Goal: Task Accomplishment & Management: Manage account settings

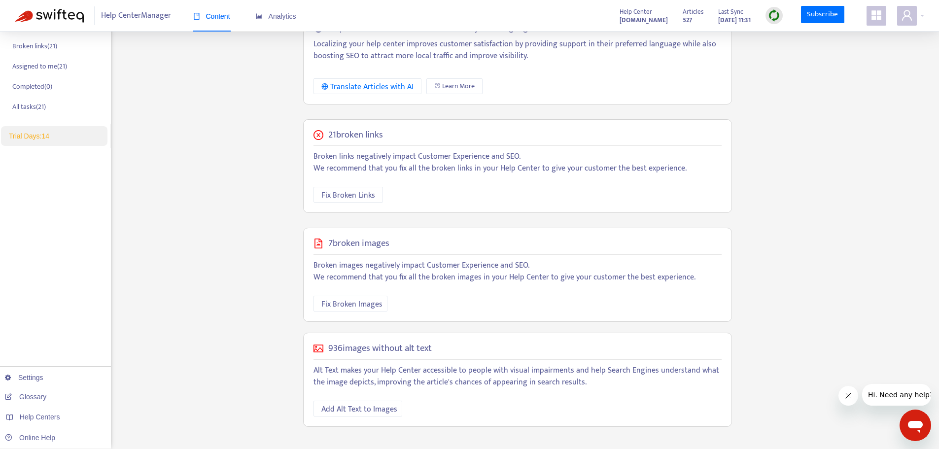
click at [44, 202] on div "Home Articles Links Media Dynamic Content Tasks Default ( 0 ) Broken links ( 21…" at bounding box center [55, 153] width 111 height 591
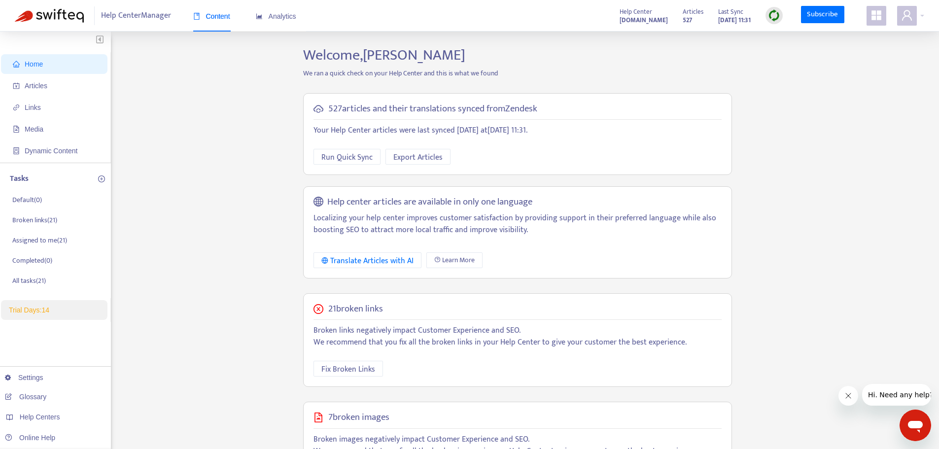
click at [877, 13] on icon "appstore" at bounding box center [876, 15] width 10 height 10
click at [739, 63] on div "Home Articles Links Media Dynamic Content Tasks Default ( 0 ) Broken links ( 21…" at bounding box center [469, 334] width 909 height 576
click at [776, 16] on img at bounding box center [774, 15] width 12 height 12
click at [788, 36] on link "Quick Sync" at bounding box center [794, 35] width 42 height 11
click at [872, 10] on icon "appstore" at bounding box center [876, 15] width 12 height 12
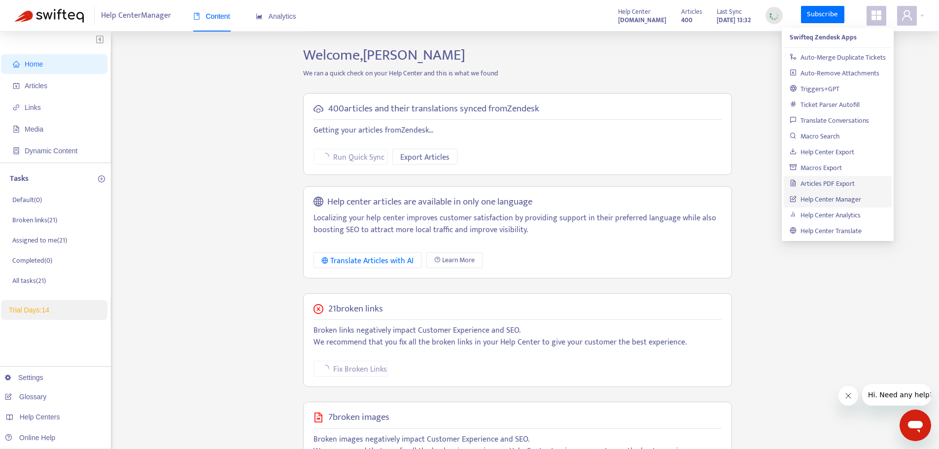
drag, startPoint x: 847, startPoint y: 184, endPoint x: 765, endPoint y: 147, distance: 90.0
click at [765, 147] on div "Home Articles Links Media Dynamic Content Tasks Default ( 0 ) Broken links ( 21…" at bounding box center [469, 334] width 909 height 576
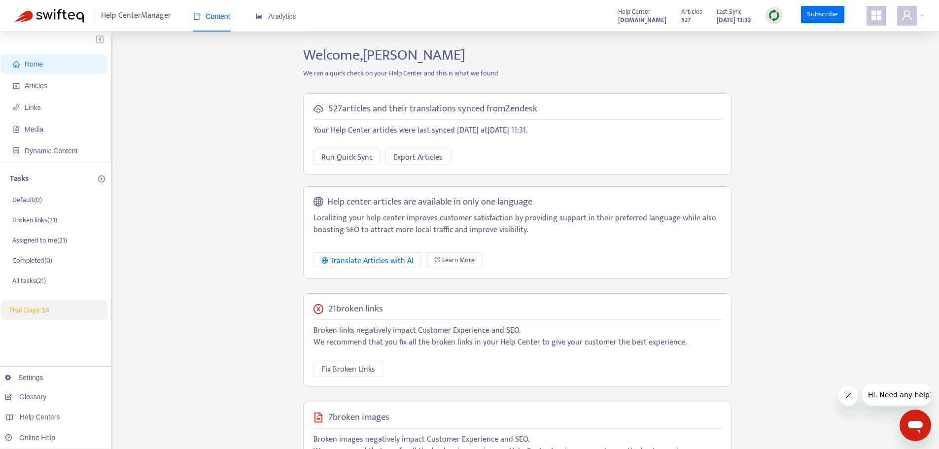
click at [869, 22] on span at bounding box center [876, 16] width 20 height 20
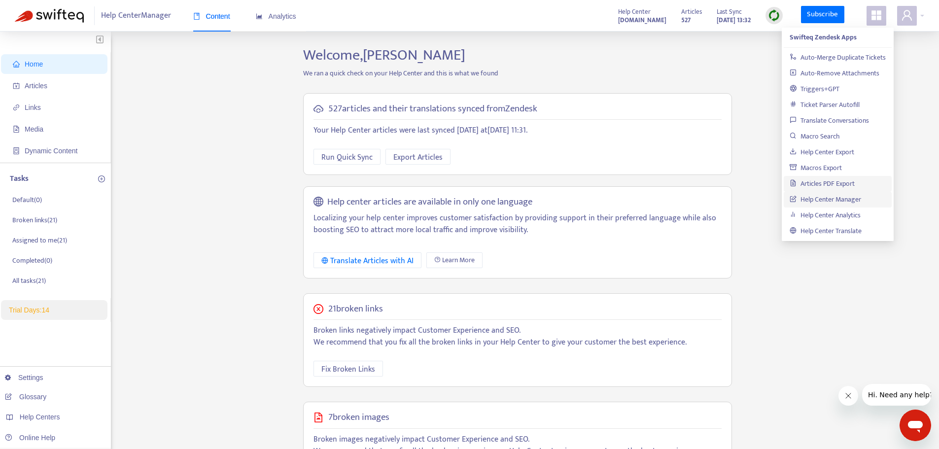
click at [850, 187] on link "Articles PDF Export" at bounding box center [821, 183] width 65 height 11
click at [725, 90] on div "527 articles and their translations synced from Zendesk Your Help Center articl…" at bounding box center [517, 186] width 443 height 200
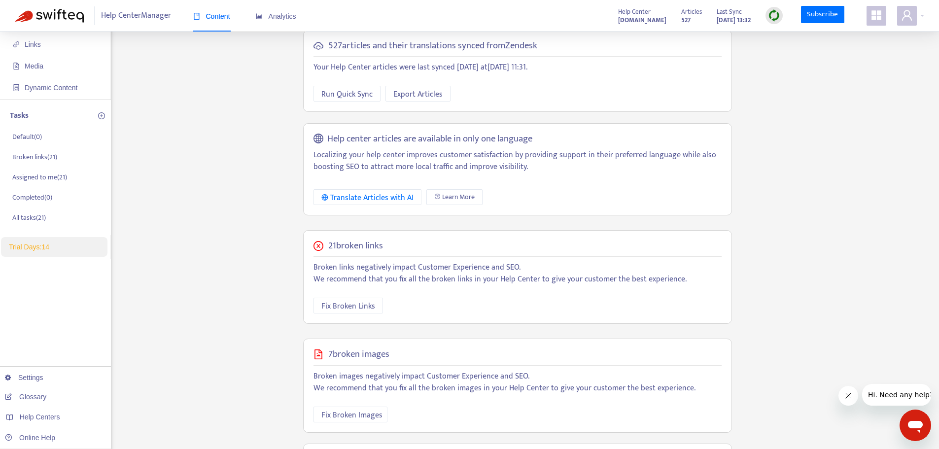
scroll to position [99, 0]
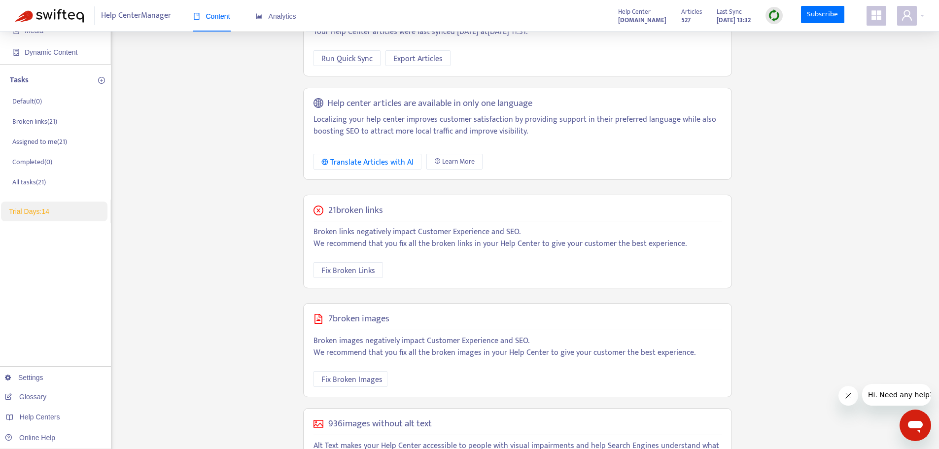
click at [99, 81] on icon "plus-circle" at bounding box center [101, 80] width 7 height 7
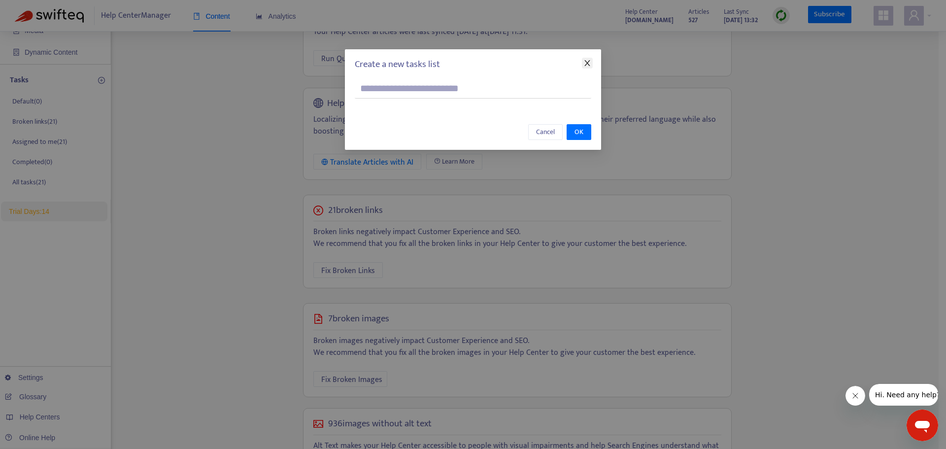
click at [589, 66] on icon "close" at bounding box center [587, 63] width 8 height 8
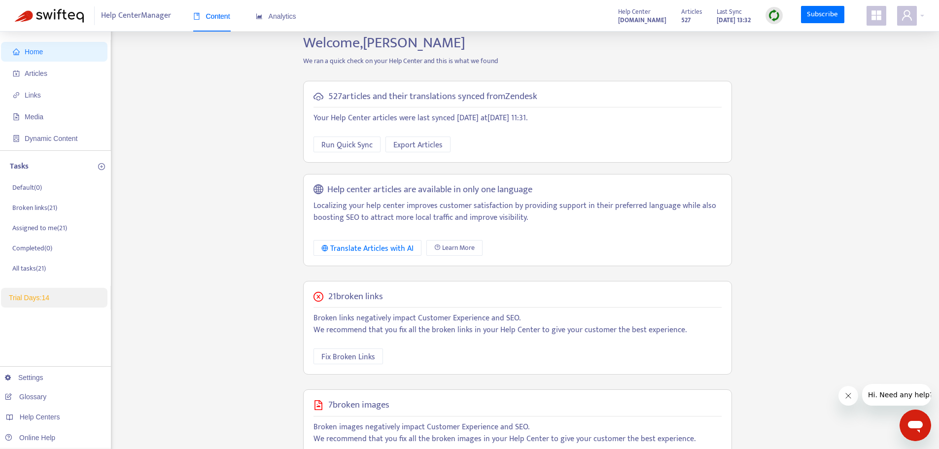
scroll to position [0, 0]
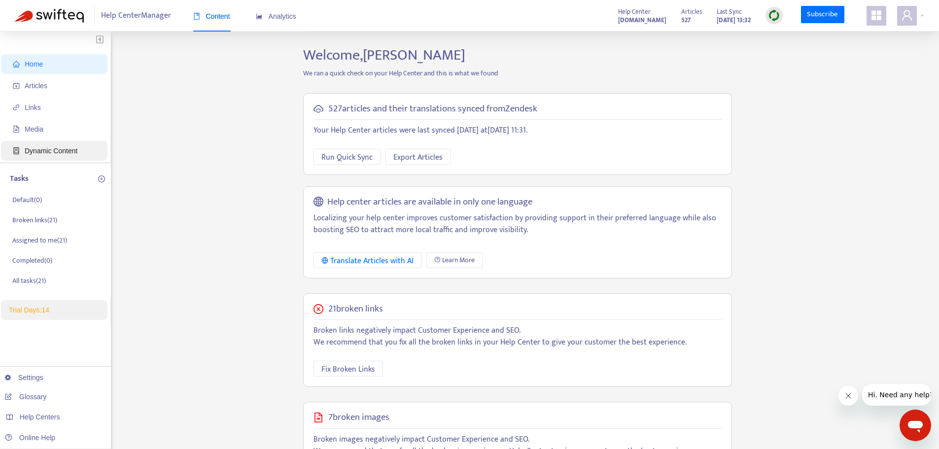
click at [53, 154] on span "Dynamic Content" at bounding box center [51, 151] width 53 height 8
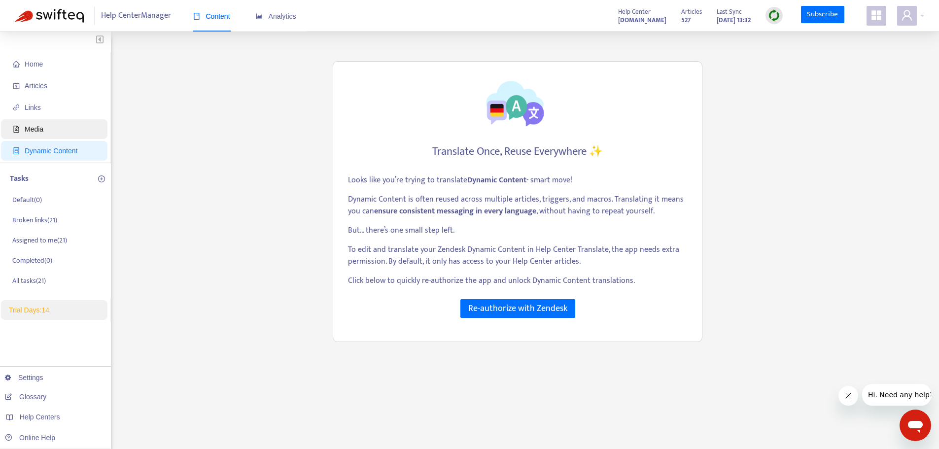
click at [68, 128] on span "Media" at bounding box center [56, 129] width 87 height 20
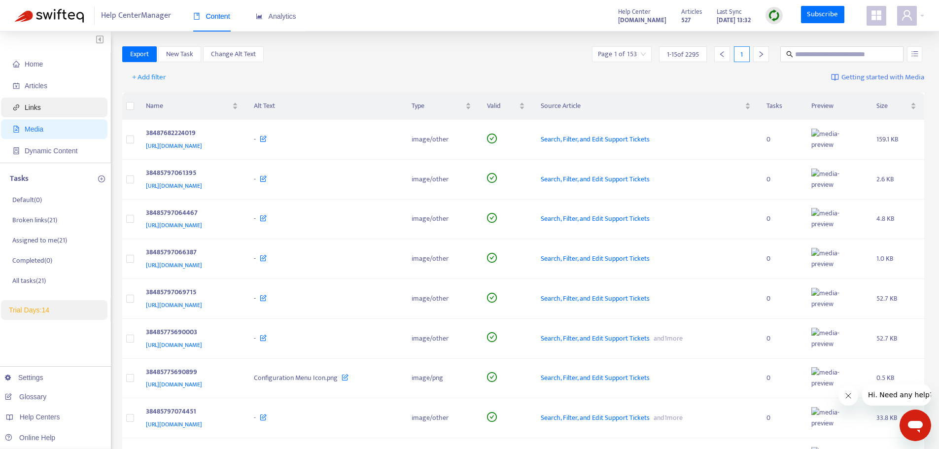
click at [31, 111] on span "Links" at bounding box center [33, 107] width 16 height 8
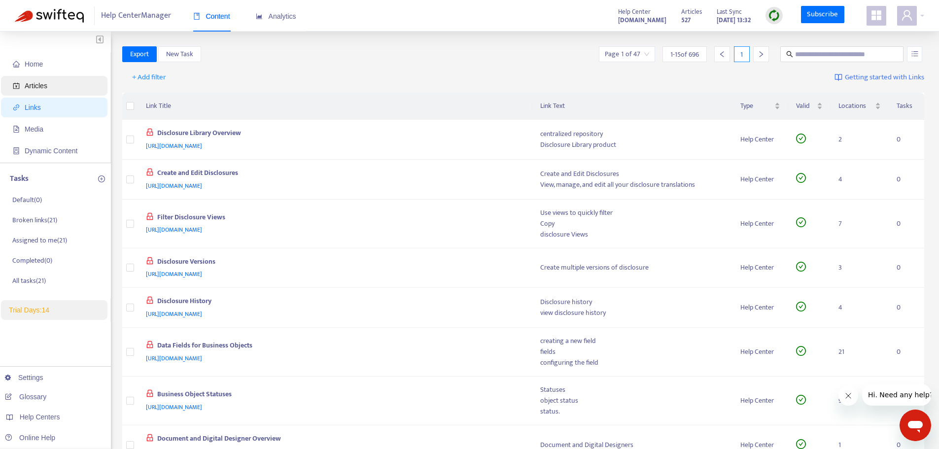
click at [53, 84] on span "Articles" at bounding box center [56, 86] width 87 height 20
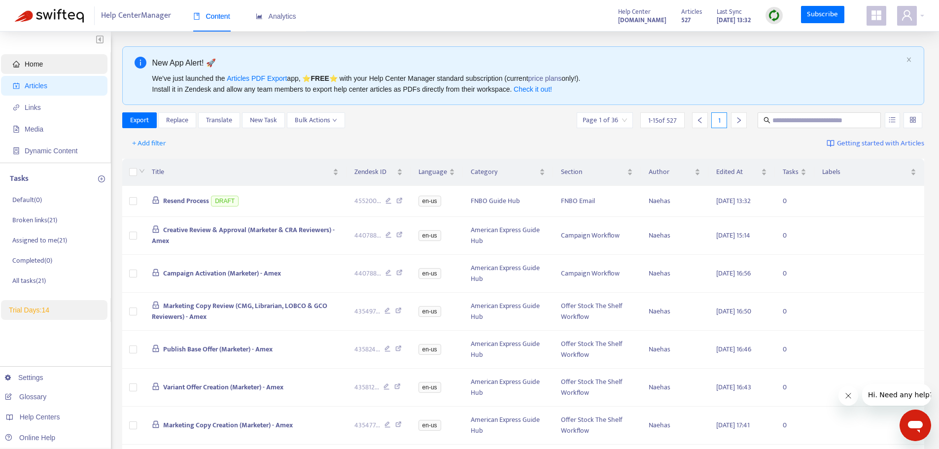
click at [55, 58] on span "Home" at bounding box center [56, 64] width 87 height 20
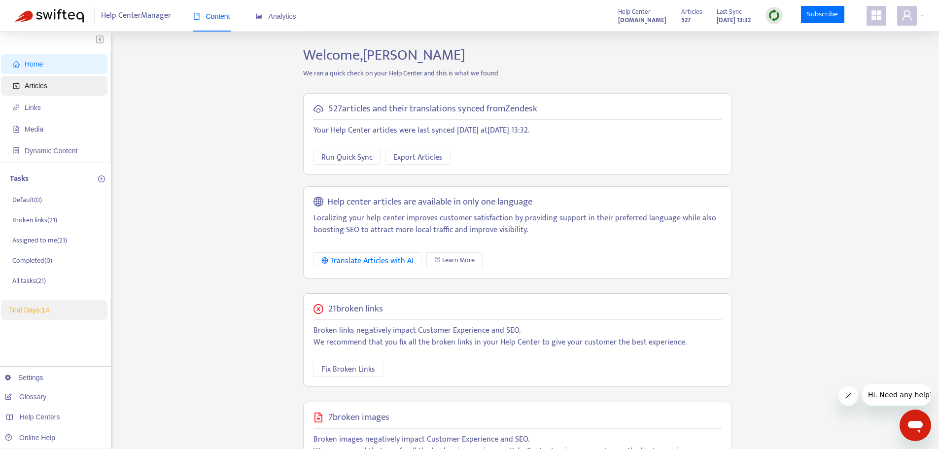
click at [59, 85] on span "Articles" at bounding box center [56, 86] width 87 height 20
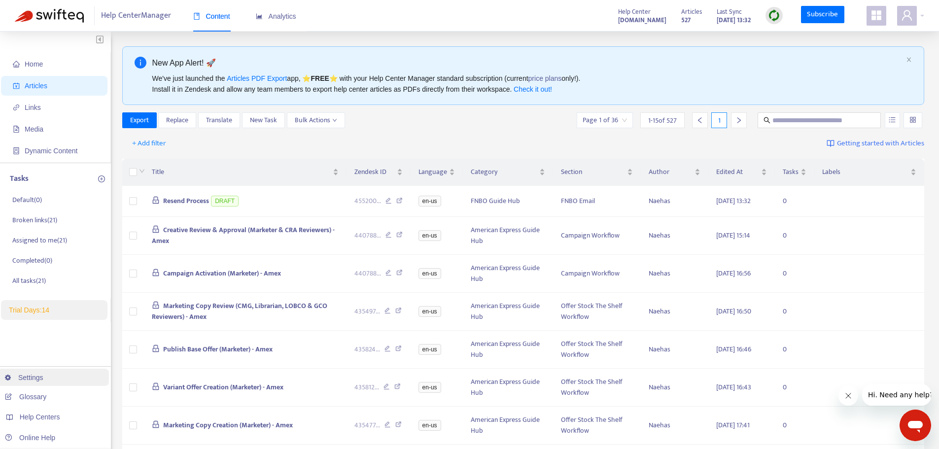
click at [43, 376] on link "Settings" at bounding box center [24, 377] width 38 height 8
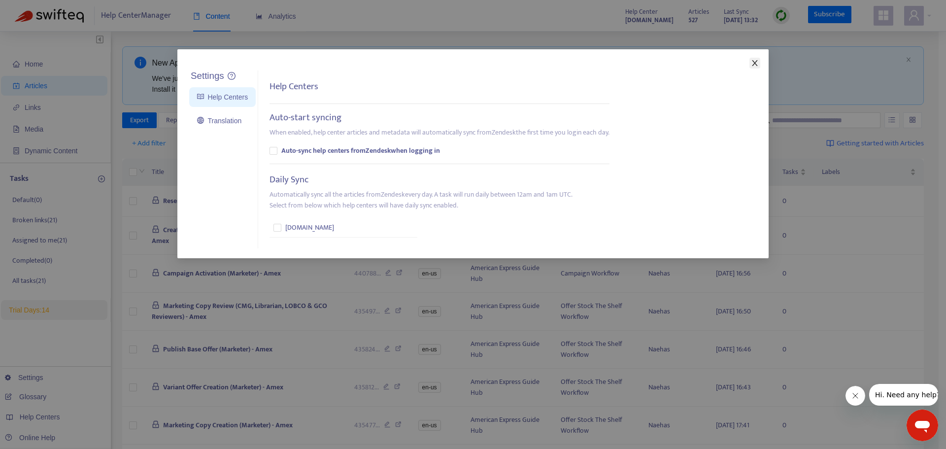
click at [750, 63] on span "Close" at bounding box center [754, 63] width 11 height 8
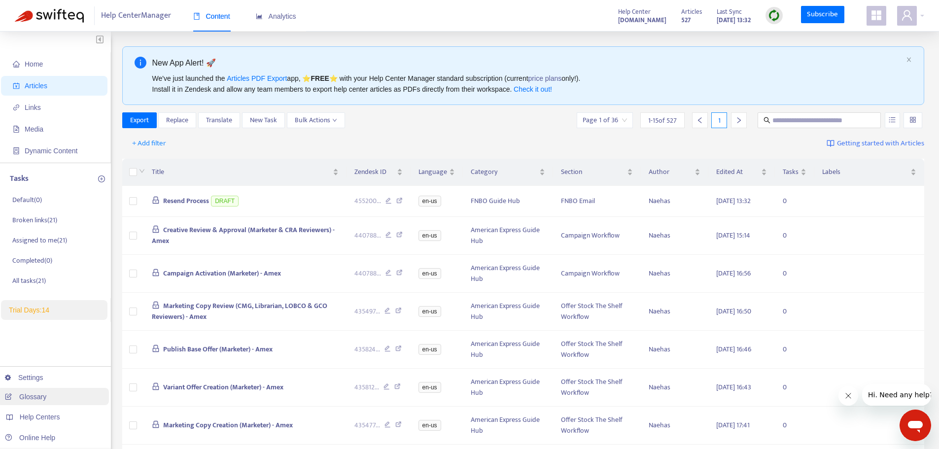
click at [36, 395] on link "Glossary" at bounding box center [25, 397] width 41 height 8
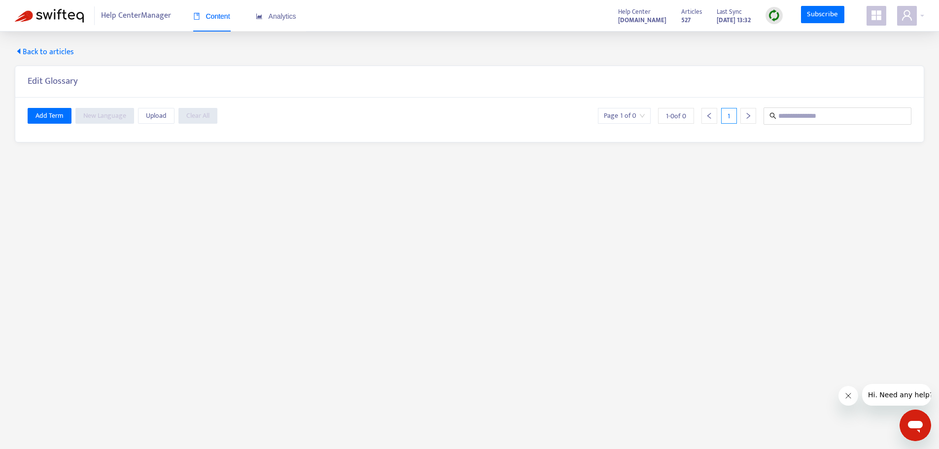
click at [41, 52] on span "Back to articles" at bounding box center [44, 52] width 59 height 12
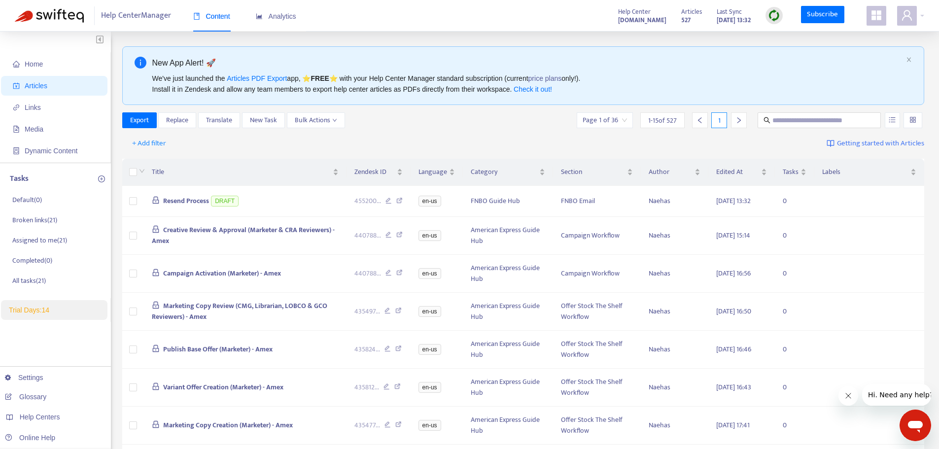
click at [876, 21] on icon "appstore" at bounding box center [876, 15] width 12 height 12
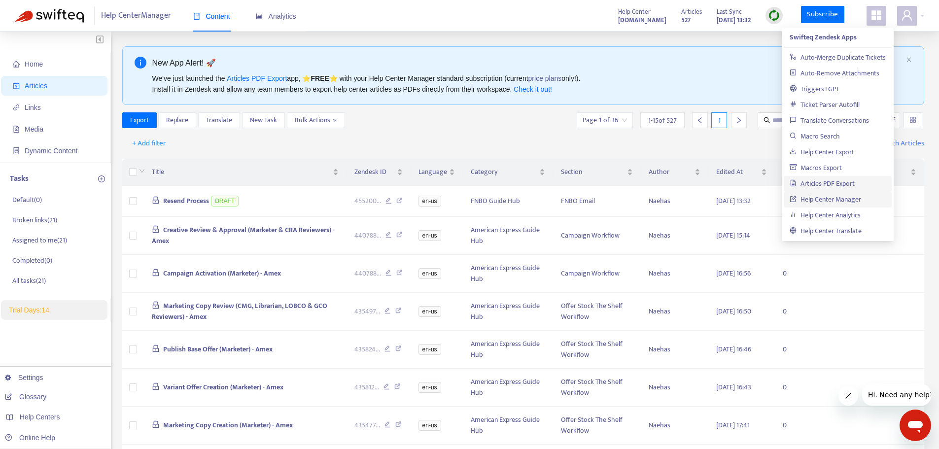
click at [846, 185] on link "Articles PDF Export" at bounding box center [821, 183] width 65 height 11
click at [637, 76] on div "We've just launched the Articles PDF Export app, ⭐ FREE ⭐️ with your Help Cente…" at bounding box center [527, 84] width 750 height 22
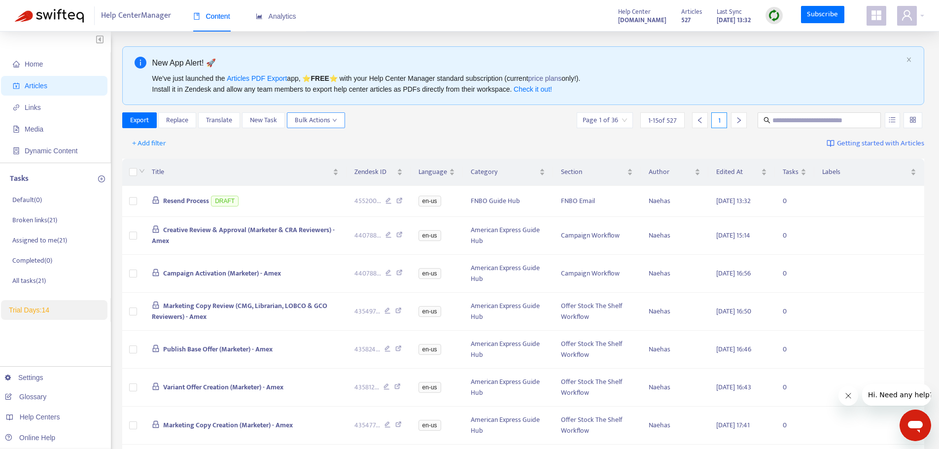
click at [309, 123] on span "Bulk Actions" at bounding box center [316, 120] width 42 height 11
click at [458, 131] on div "Export Replace Translate New Task Bulk Actions Page 1 of 36 1 - 15 of 527 1" at bounding box center [523, 122] width 802 height 20
click at [312, 121] on span "Bulk Actions" at bounding box center [316, 120] width 42 height 11
click at [454, 127] on div "Export Replace Translate New Task Bulk Actions Page 1 of 36 1 - 15 of 527 1" at bounding box center [523, 120] width 802 height 16
click at [824, 118] on input "text" at bounding box center [819, 120] width 95 height 11
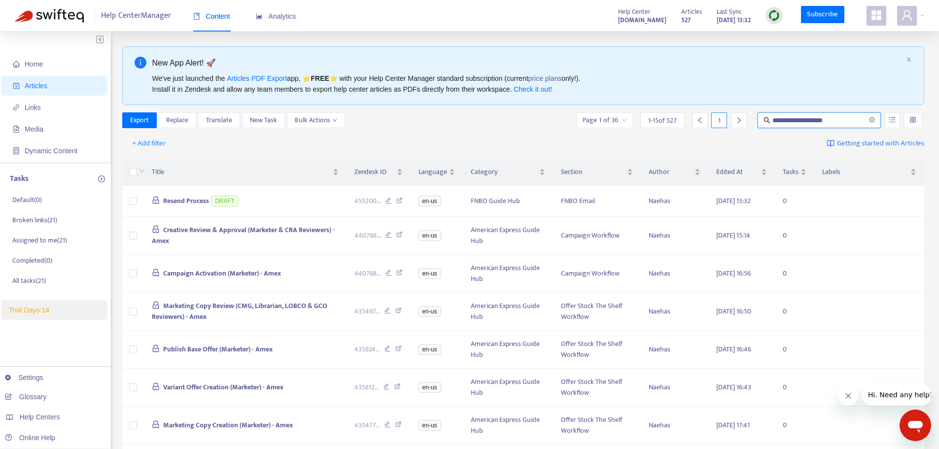
type input "**********"
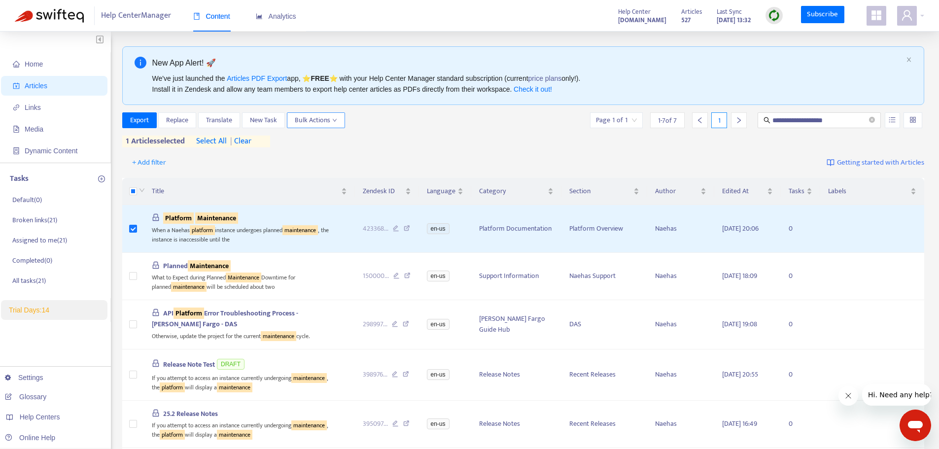
click at [319, 120] on span "Bulk Actions" at bounding box center [316, 120] width 42 height 11
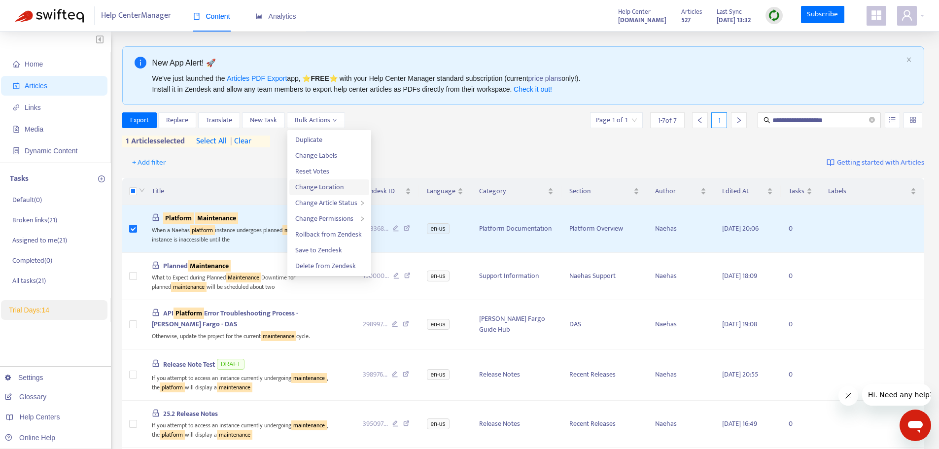
click at [328, 184] on span "Change Location" at bounding box center [319, 186] width 48 height 11
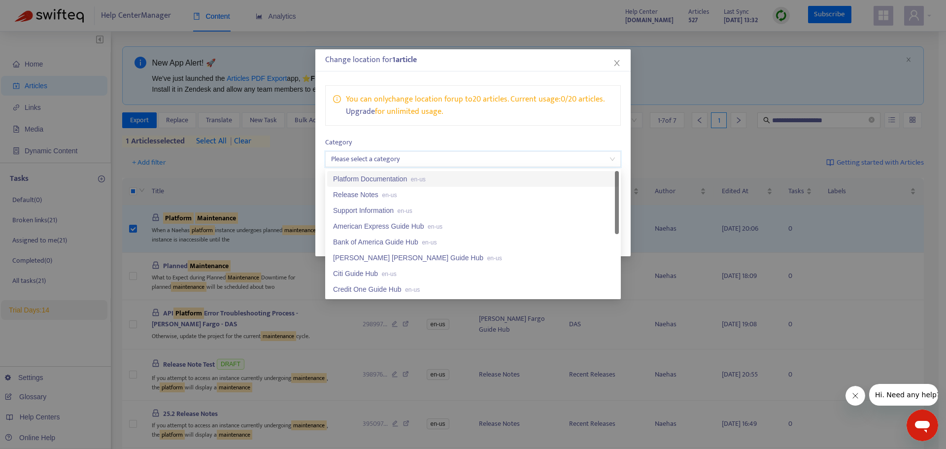
click at [412, 163] on input "search" at bounding box center [473, 159] width 284 height 15
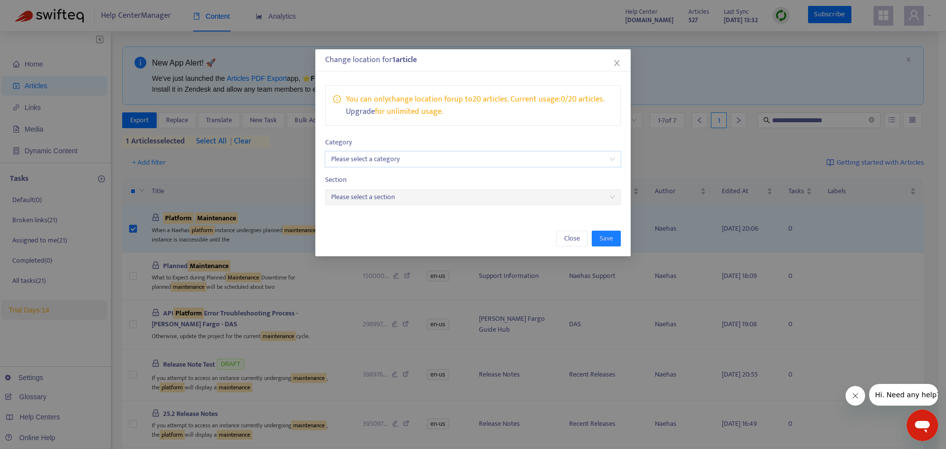
click at [475, 159] on input "search" at bounding box center [473, 159] width 284 height 15
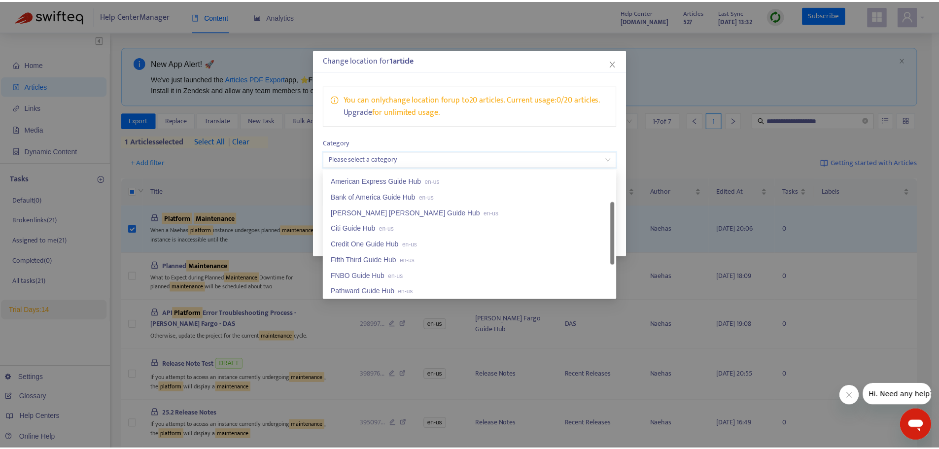
scroll to position [0, 0]
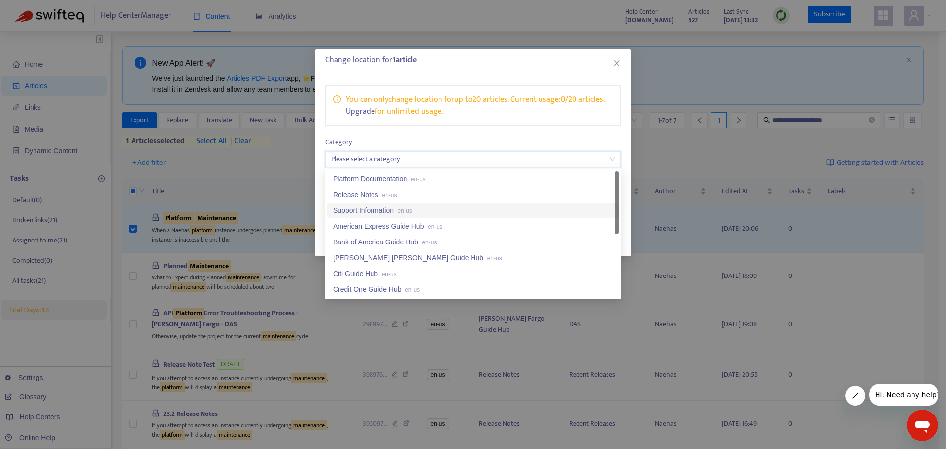
click at [401, 210] on span "en-us" at bounding box center [405, 210] width 15 height 7
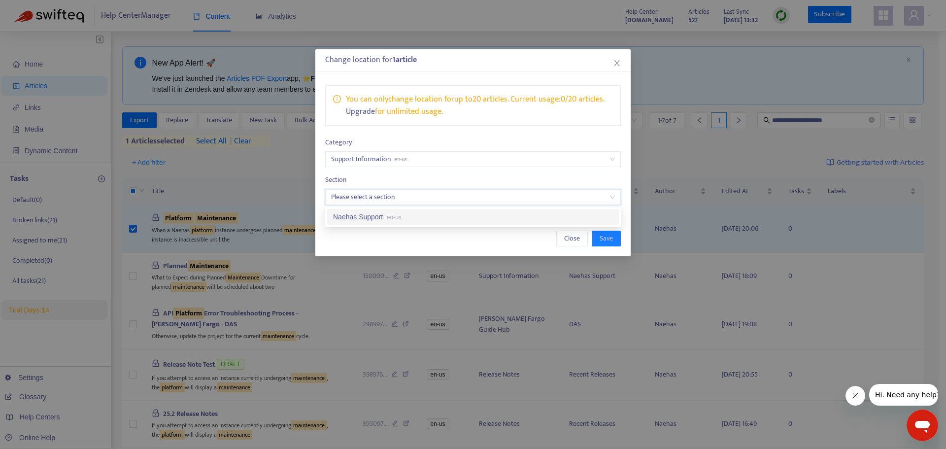
click at [392, 196] on input "search" at bounding box center [473, 197] width 284 height 15
click at [383, 215] on div "Naehas Support en-us" at bounding box center [473, 216] width 280 height 11
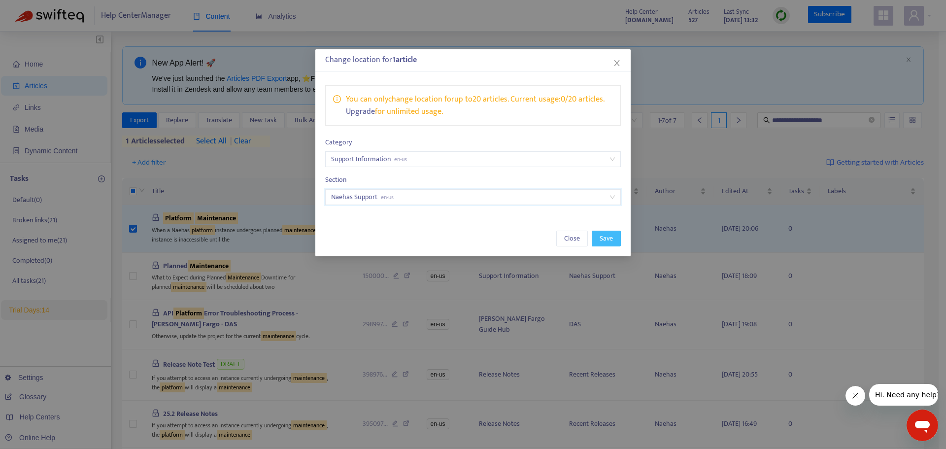
click at [610, 240] on span "Save" at bounding box center [606, 238] width 13 height 11
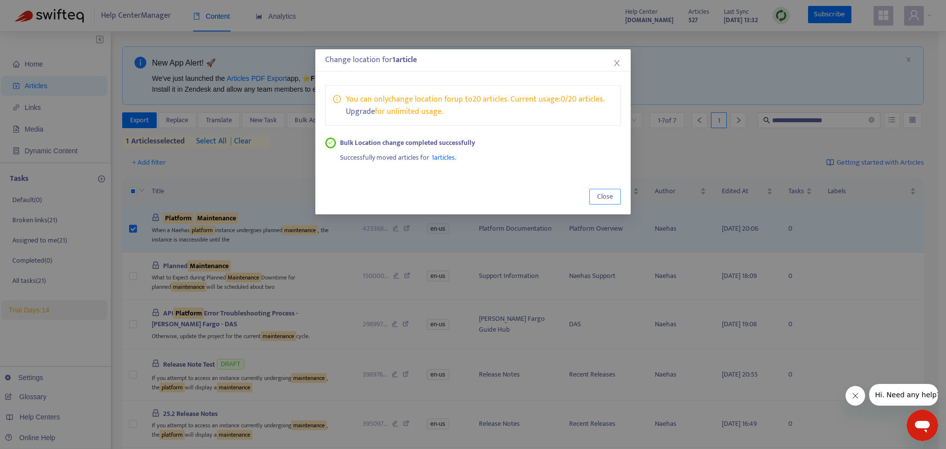
click at [614, 196] on button "Close" at bounding box center [605, 197] width 32 height 16
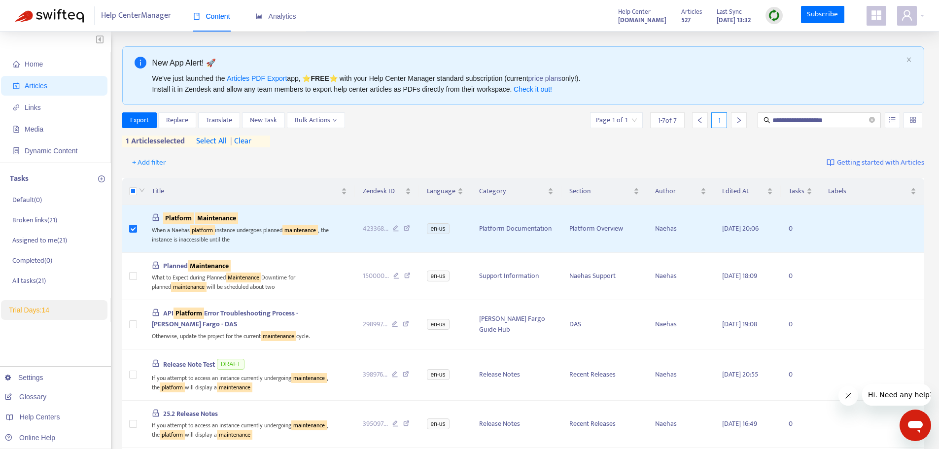
click at [123, 198] on th at bounding box center [133, 191] width 22 height 27
click at [335, 125] on span "Bulk Actions" at bounding box center [316, 120] width 42 height 11
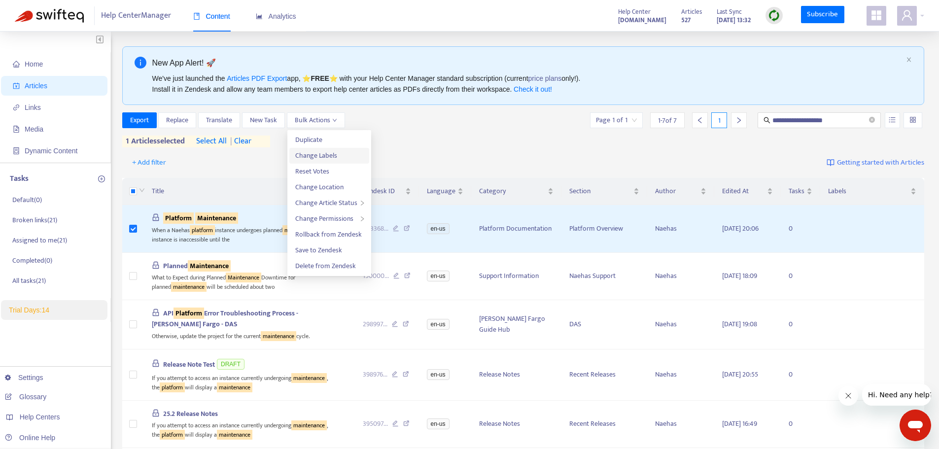
click at [328, 159] on span "Change Labels" at bounding box center [316, 155] width 42 height 11
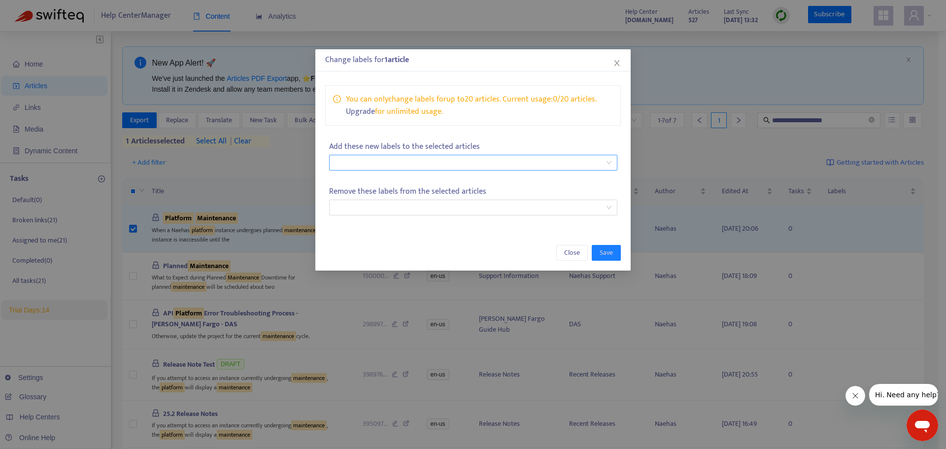
click at [414, 168] on div at bounding box center [468, 163] width 273 height 12
type input "**********"
click at [401, 183] on div "maintenance" at bounding box center [473, 182] width 272 height 11
click at [427, 158] on div "maintenance" at bounding box center [468, 163] width 273 height 14
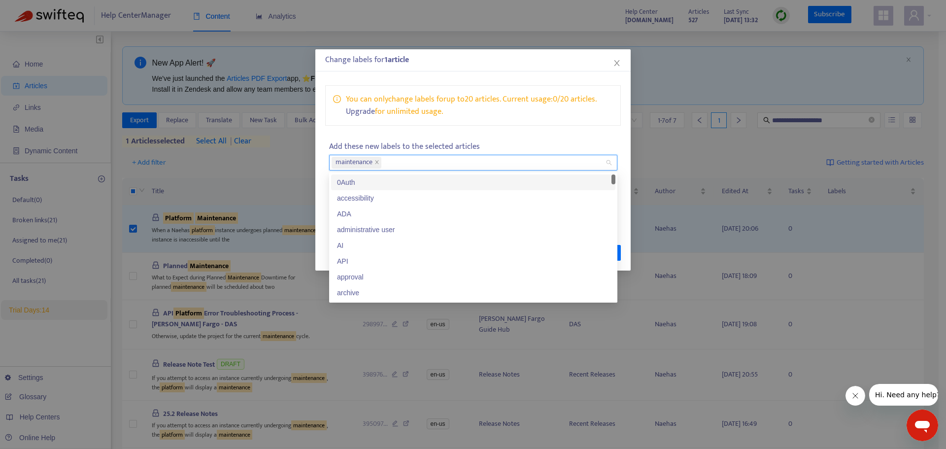
click at [427, 159] on div "maintenance" at bounding box center [468, 163] width 273 height 14
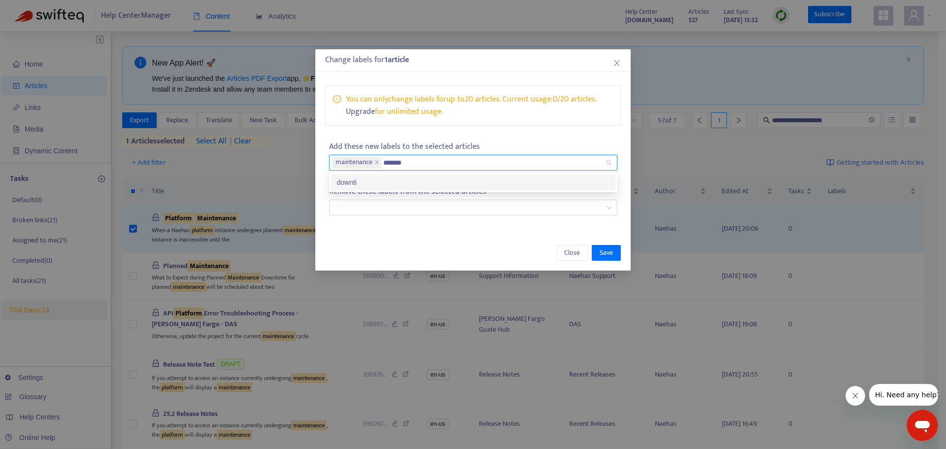
type input "********"
click at [425, 179] on div "downtime" at bounding box center [473, 182] width 272 height 11
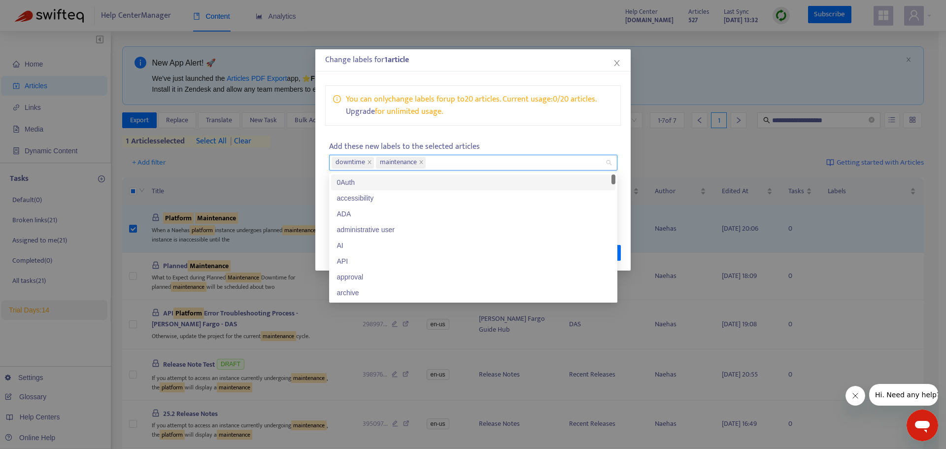
click at [521, 132] on div "You can only change labels for up to 20 articles . Current usage: 0 / 20 articl…" at bounding box center [472, 152] width 315 height 154
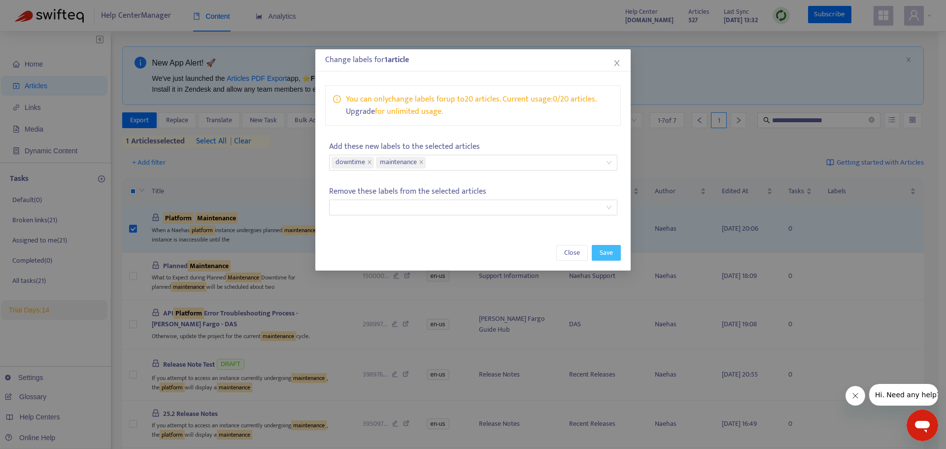
click at [605, 257] on span "Save" at bounding box center [606, 252] width 13 height 11
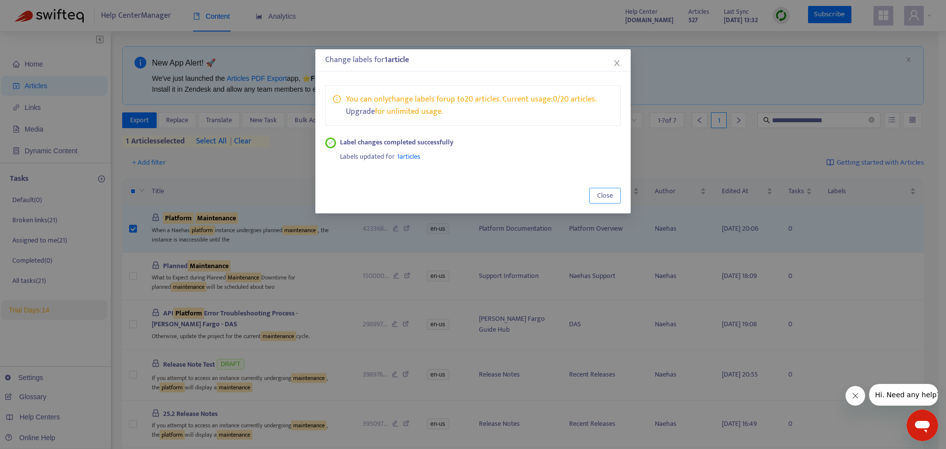
click at [596, 193] on button "Close" at bounding box center [605, 196] width 32 height 16
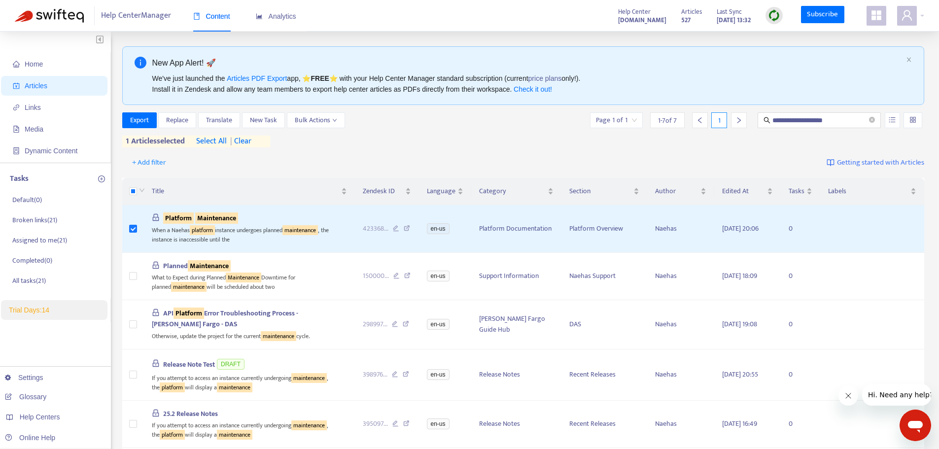
click at [114, 158] on div "**********" at bounding box center [469, 334] width 909 height 576
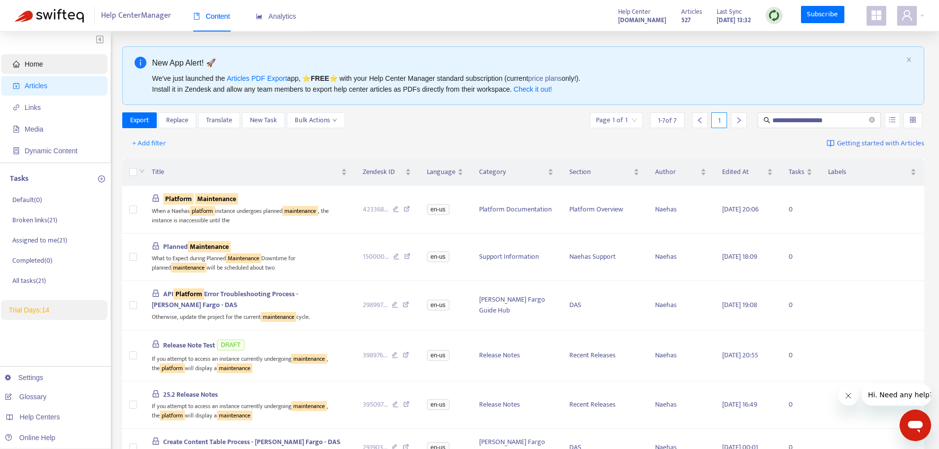
click at [86, 64] on span "Home" at bounding box center [56, 64] width 87 height 20
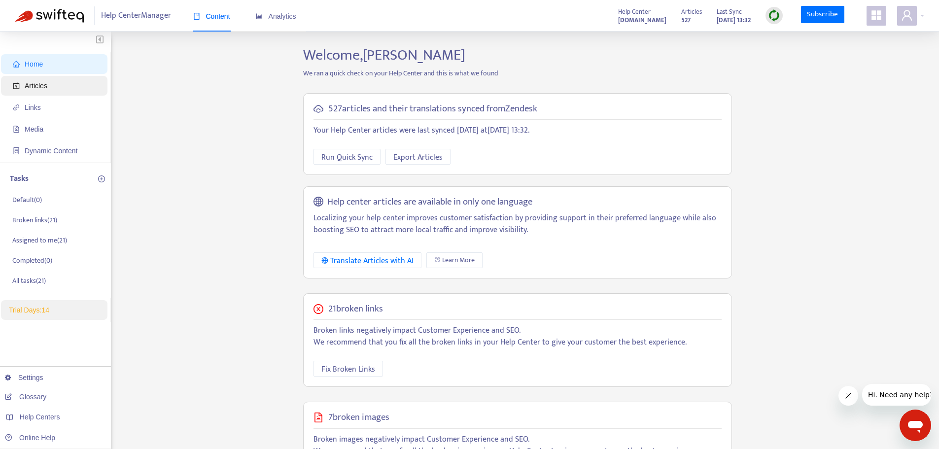
click at [34, 88] on span "Articles" at bounding box center [36, 86] width 23 height 8
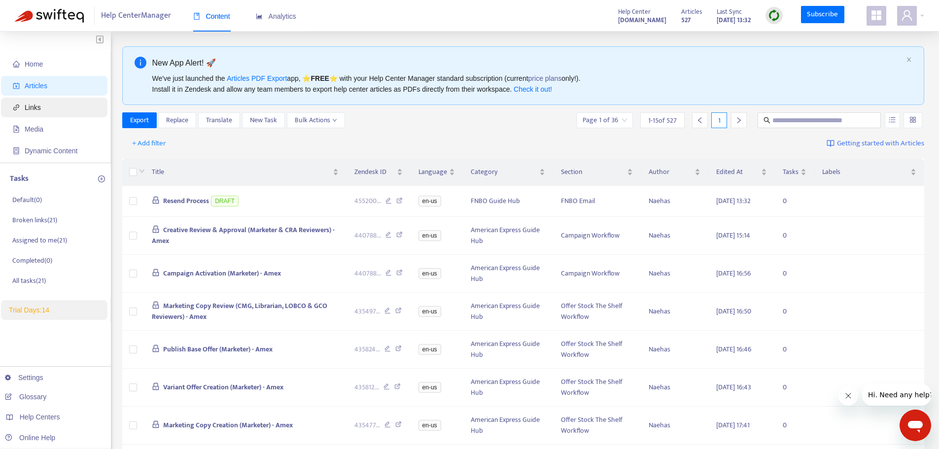
click at [31, 112] on span "Links" at bounding box center [56, 108] width 87 height 20
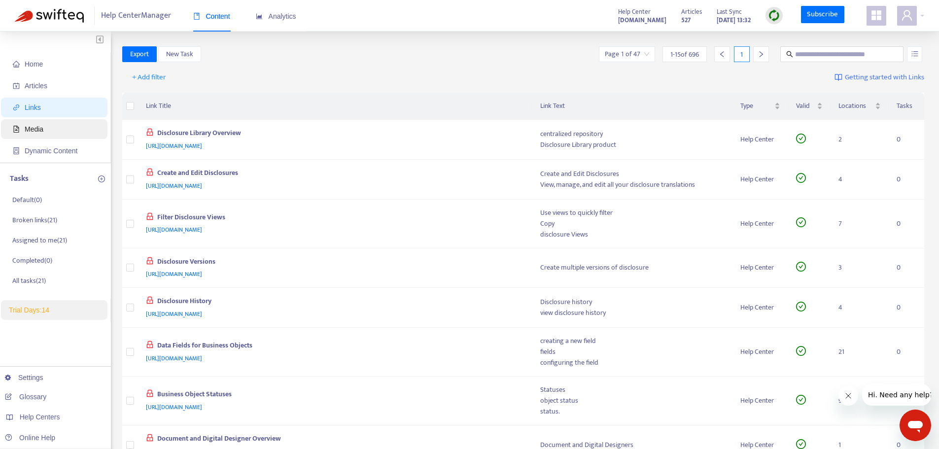
click at [25, 122] on span "Media" at bounding box center [56, 129] width 87 height 20
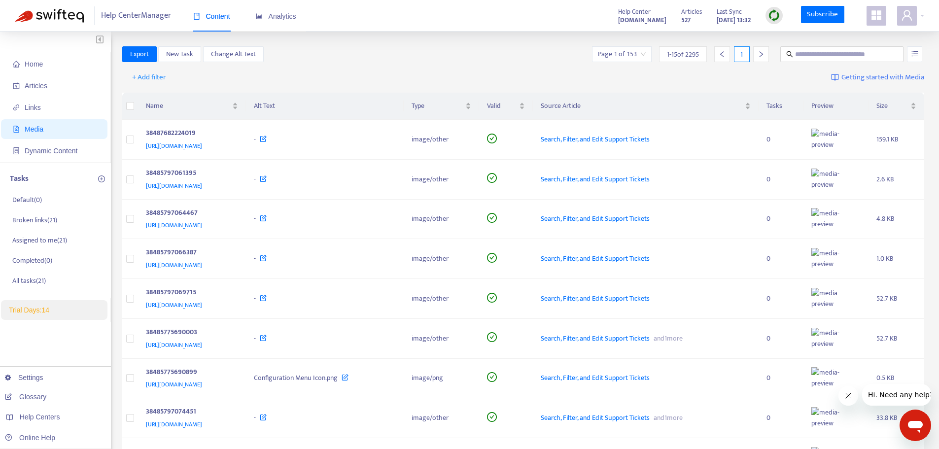
click at [57, 139] on ul "Home Articles Links Media Dynamic Content" at bounding box center [55, 107] width 111 height 110
click at [44, 148] on span "Dynamic Content" at bounding box center [51, 151] width 53 height 8
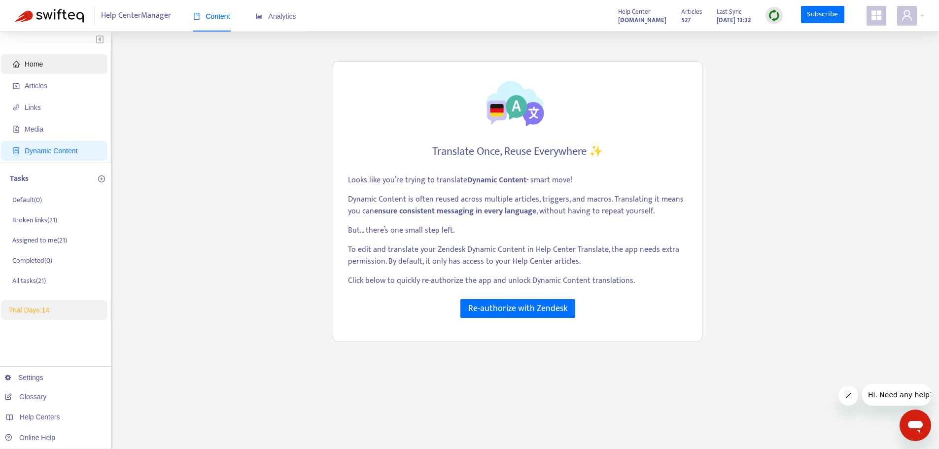
click at [31, 69] on span "Home" at bounding box center [56, 64] width 87 height 20
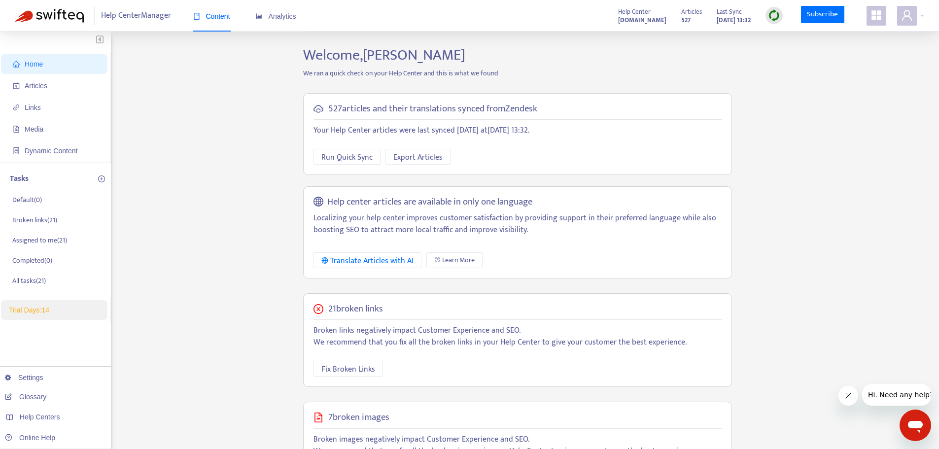
click at [102, 41] on img "button" at bounding box center [99, 39] width 7 height 8
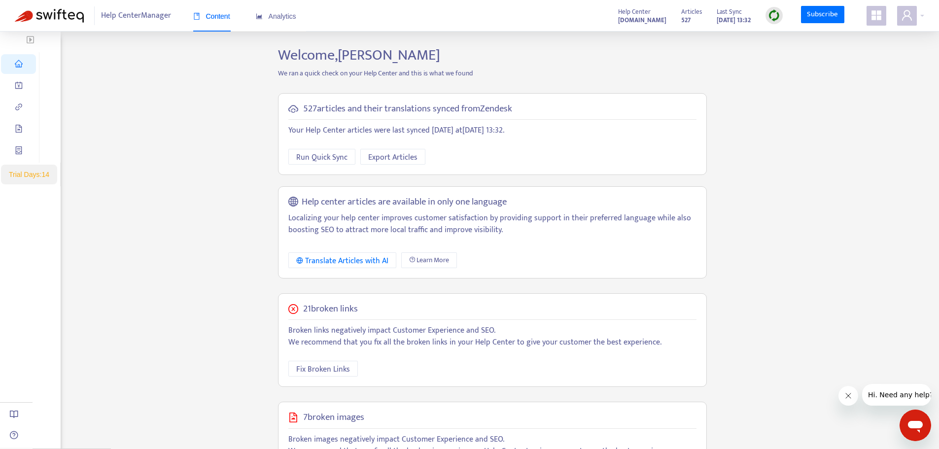
click at [33, 37] on img "button" at bounding box center [30, 39] width 7 height 8
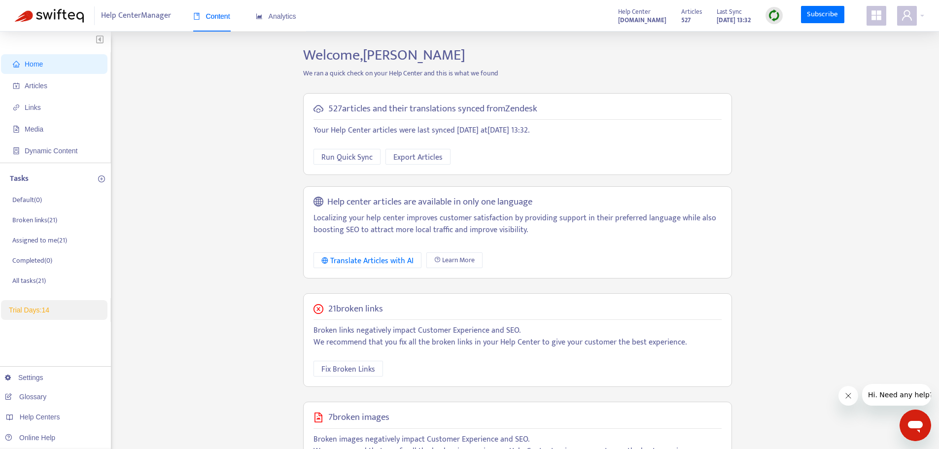
click at [142, 19] on span "Help Center Manager" at bounding box center [136, 15] width 70 height 19
click at [279, 19] on span "Analytics" at bounding box center [276, 16] width 40 height 8
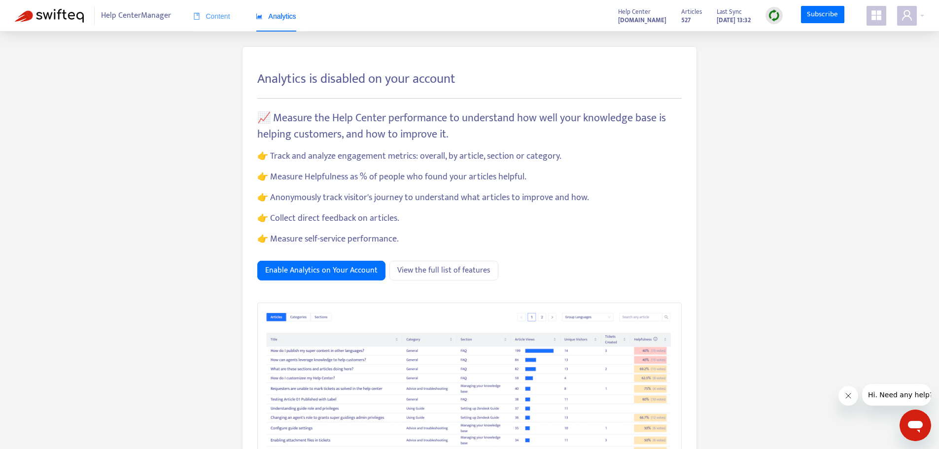
click at [212, 23] on div "Content" at bounding box center [211, 16] width 37 height 30
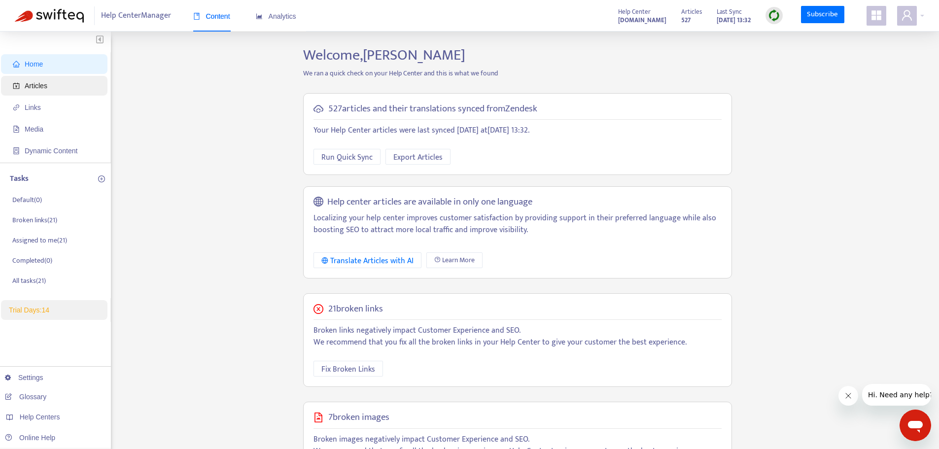
click at [65, 87] on span "Articles" at bounding box center [56, 86] width 87 height 20
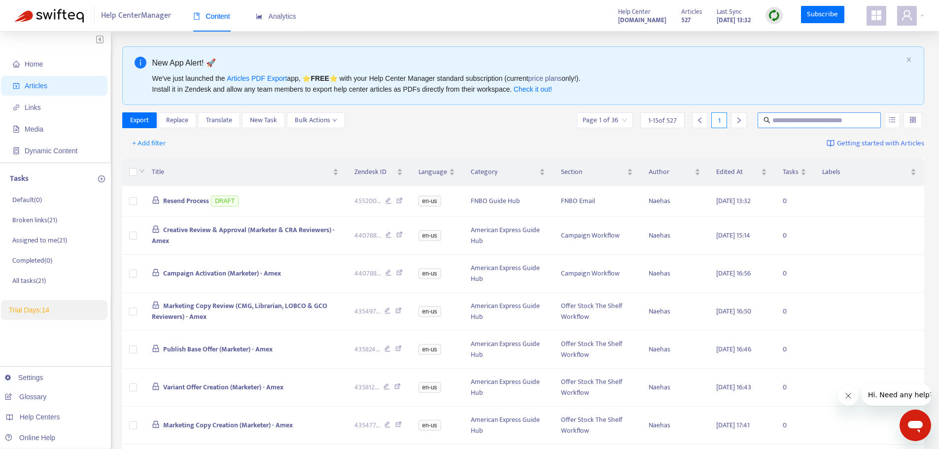
click at [790, 121] on input "text" at bounding box center [819, 120] width 95 height 11
type input "*"
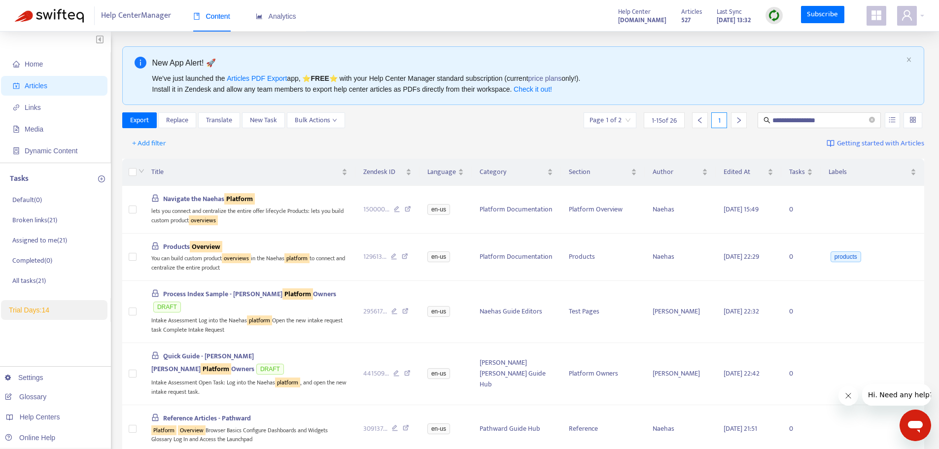
drag, startPoint x: 831, startPoint y: 117, endPoint x: 612, endPoint y: 100, distance: 219.9
type input "**********"
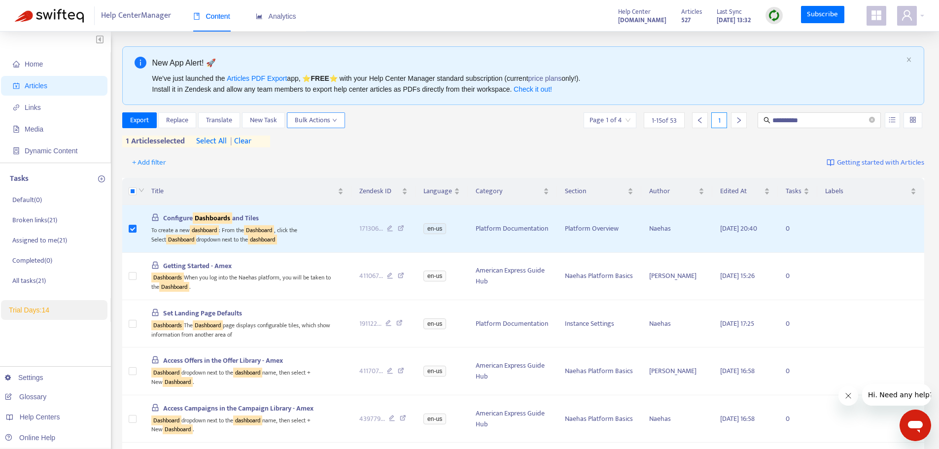
click at [326, 121] on span "Bulk Actions" at bounding box center [316, 120] width 42 height 11
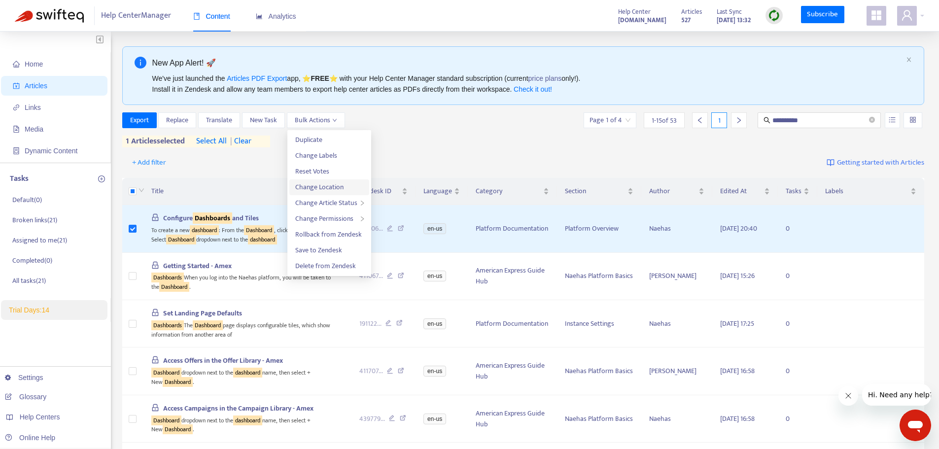
click at [335, 187] on span "Change Location" at bounding box center [319, 186] width 48 height 11
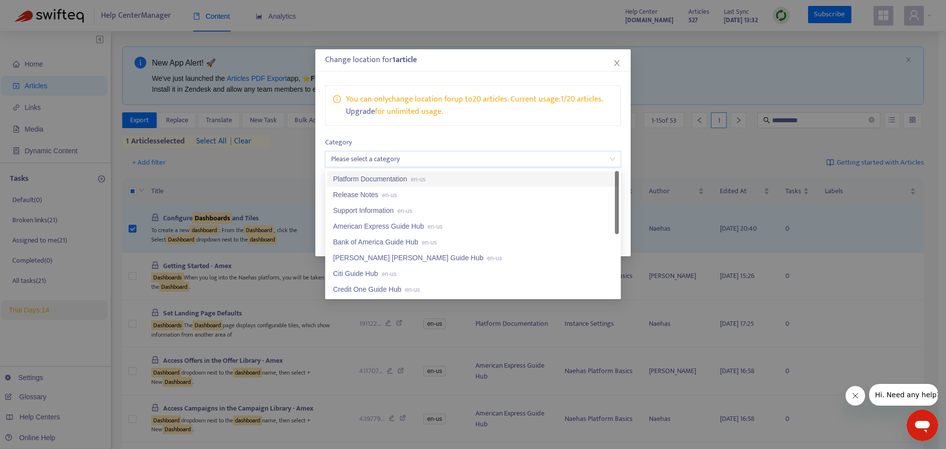
click at [397, 159] on input "search" at bounding box center [473, 159] width 284 height 15
click at [376, 176] on div "Platform Documentation en-us" at bounding box center [473, 178] width 280 height 11
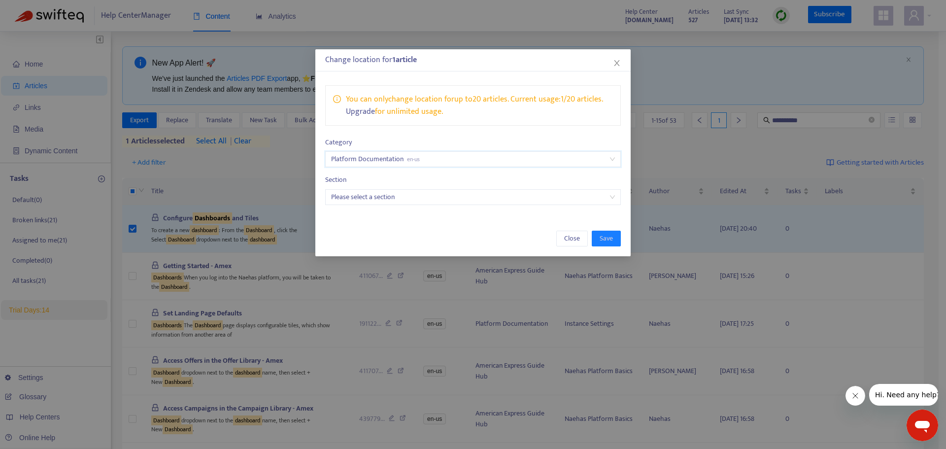
click at [382, 202] on input "search" at bounding box center [473, 197] width 284 height 15
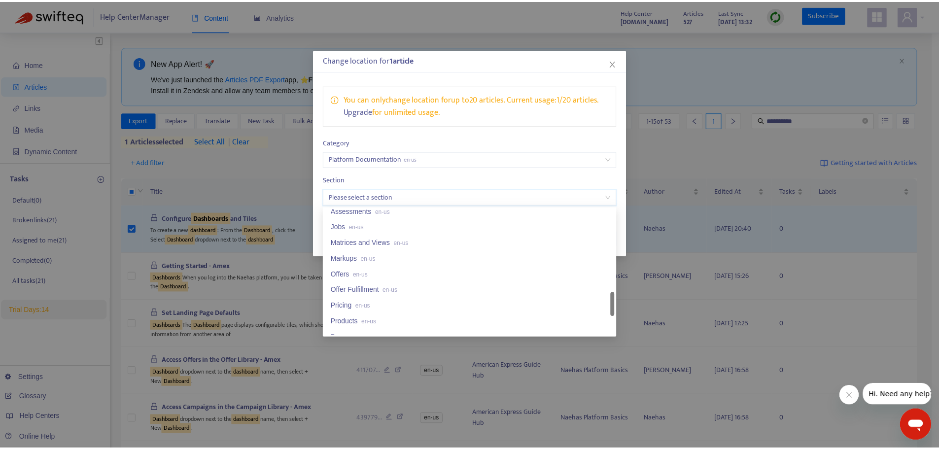
scroll to position [640, 0]
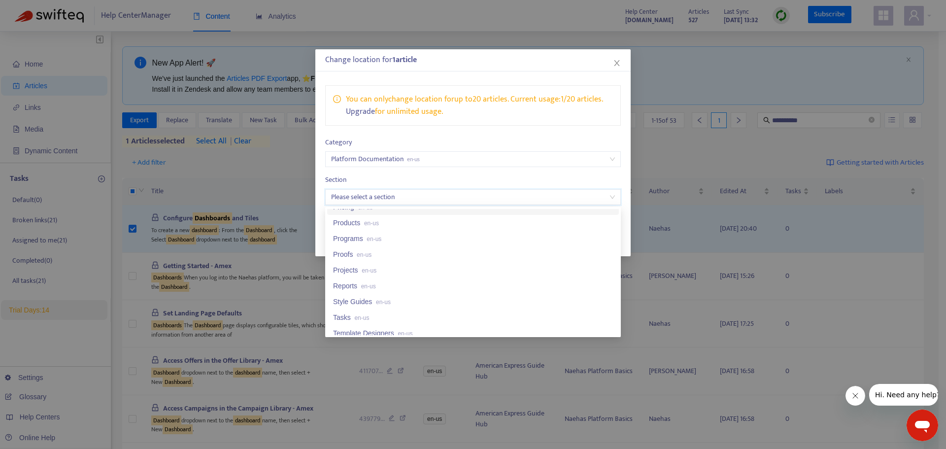
click at [508, 127] on div "You can only change location for up to 20 articles . Current usage: 1 / 20 arti…" at bounding box center [472, 144] width 315 height 139
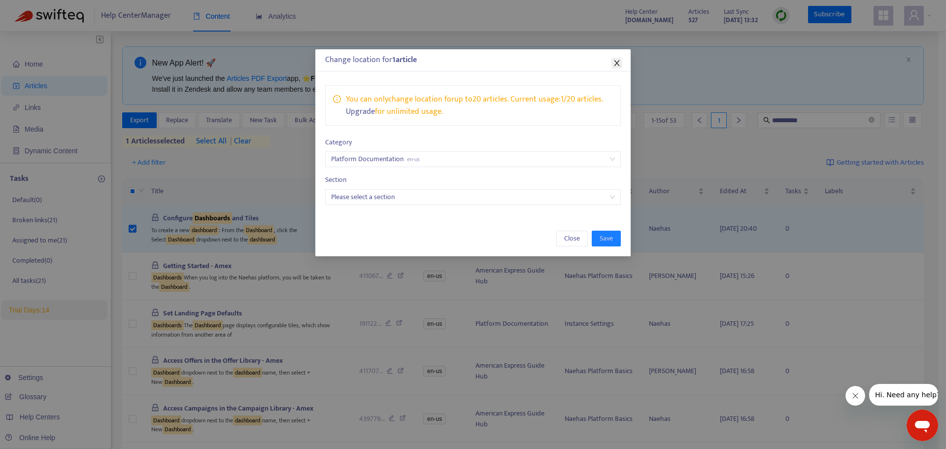
click at [615, 65] on icon "close" at bounding box center [616, 63] width 5 height 6
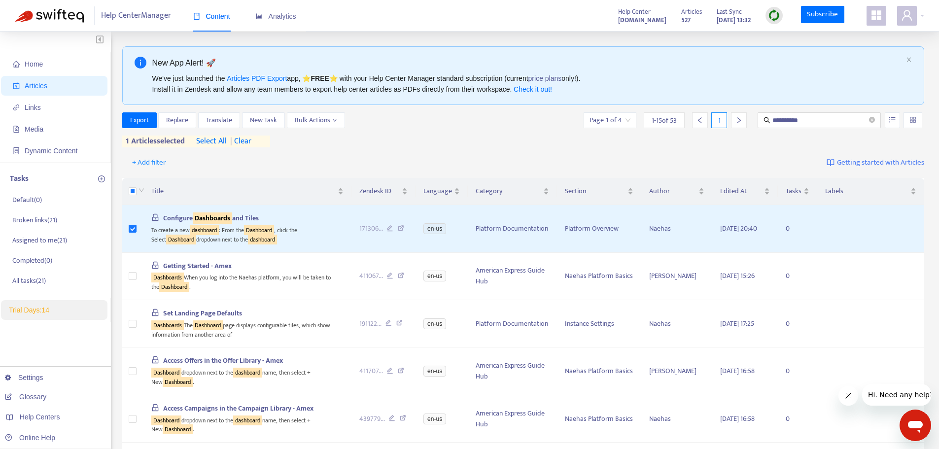
click at [459, 159] on div "+ Add filter Getting started with Articles" at bounding box center [523, 162] width 802 height 23
click at [906, 21] on icon "user" at bounding box center [907, 15] width 12 height 12
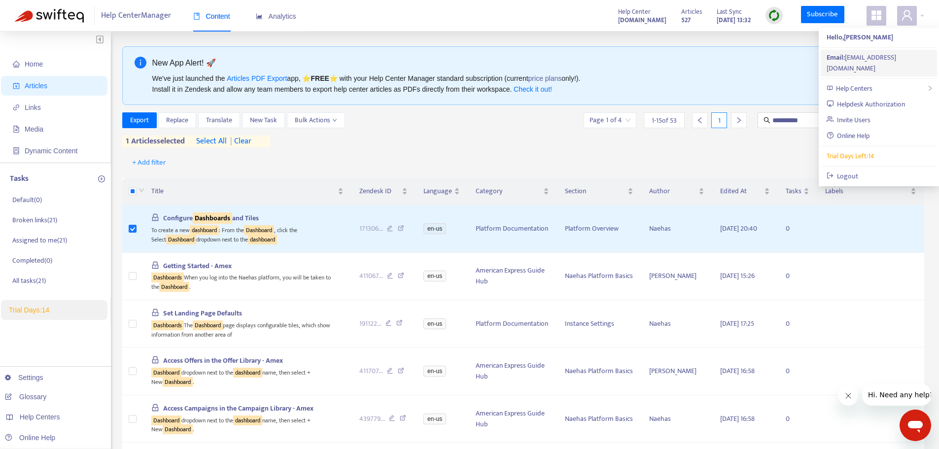
click at [874, 60] on div "Email: [EMAIL_ADDRESS][DOMAIN_NAME]" at bounding box center [878, 63] width 104 height 22
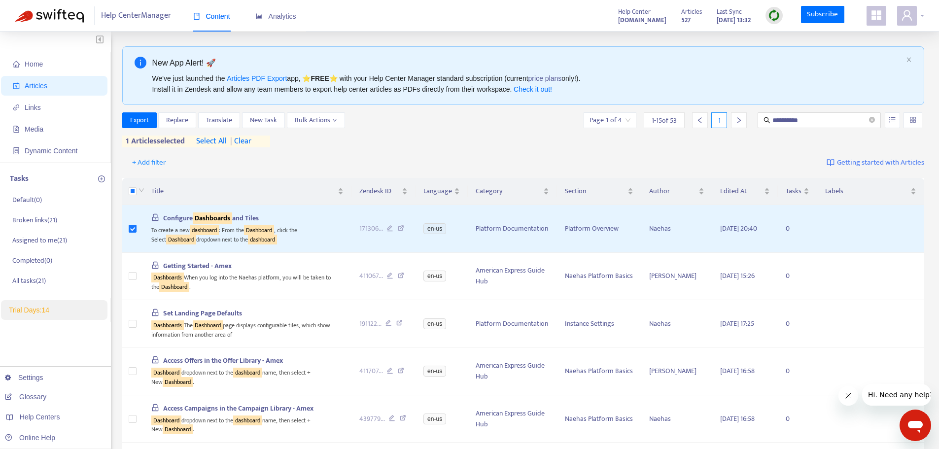
click at [910, 19] on icon "user" at bounding box center [907, 15] width 10 height 10
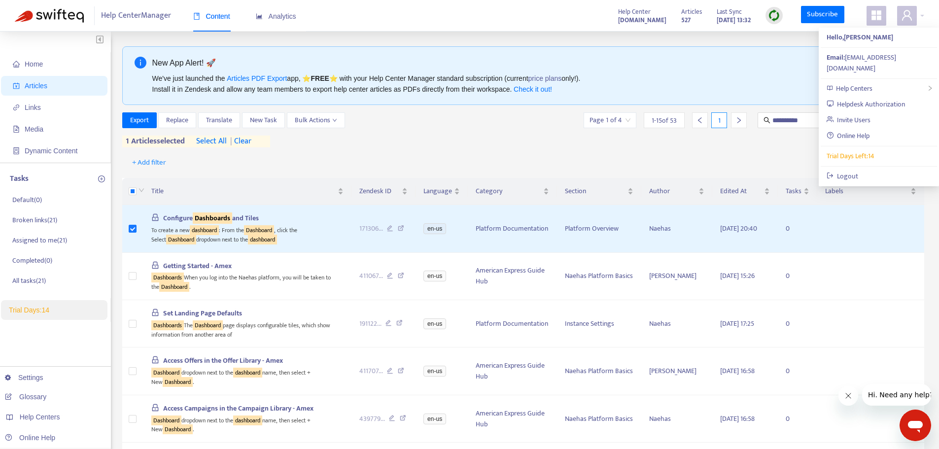
click at [642, 56] on div "New App Alert! 🚀 We've just launched the Articles PDF Export app, ⭐ FREE ⭐️ wit…" at bounding box center [523, 75] width 802 height 59
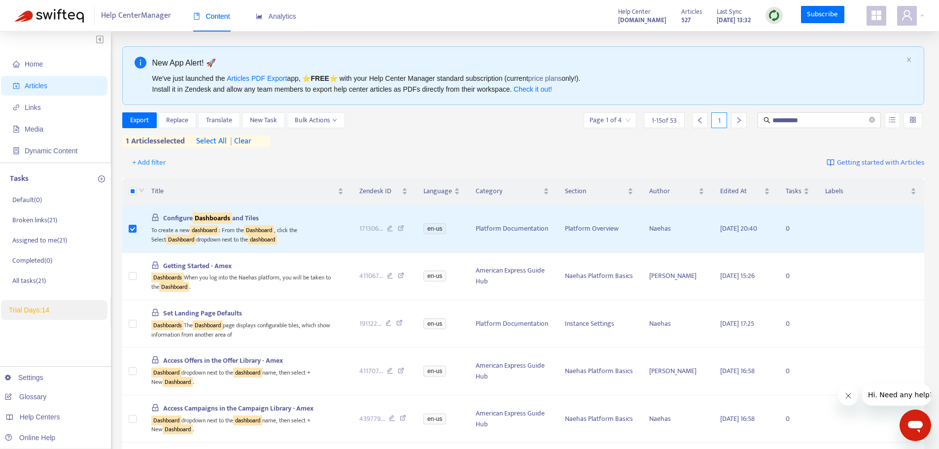
click at [815, 54] on div "New App Alert! 🚀 We've just launched the Articles PDF Export app, ⭐ FREE ⭐️ wit…" at bounding box center [523, 75] width 802 height 59
click at [804, 79] on div "We've just launched the Articles PDF Export app, ⭐ FREE ⭐️ with your Help Cente…" at bounding box center [527, 84] width 750 height 22
